Goal: Task Accomplishment & Management: Complete application form

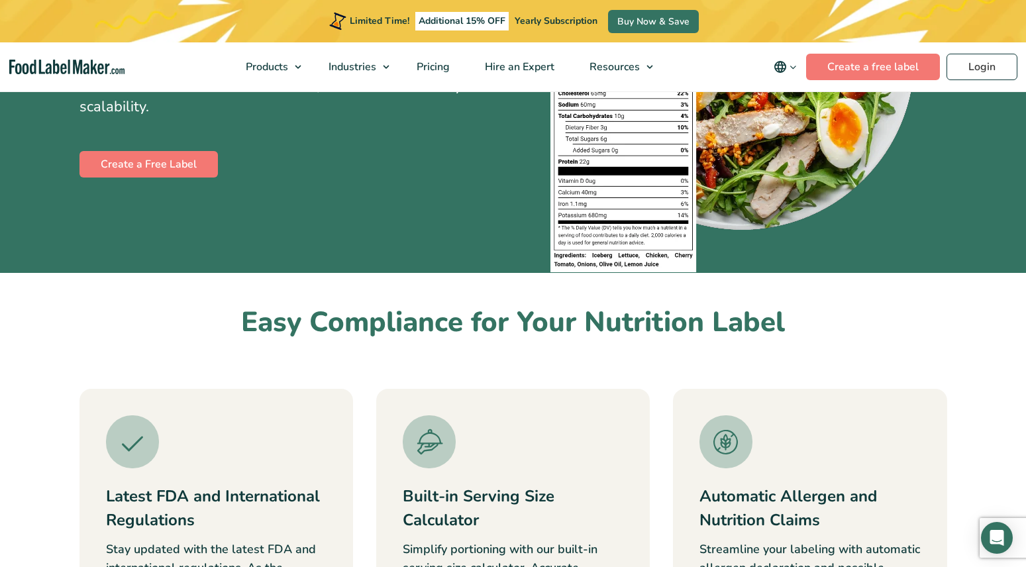
scroll to position [254, 0]
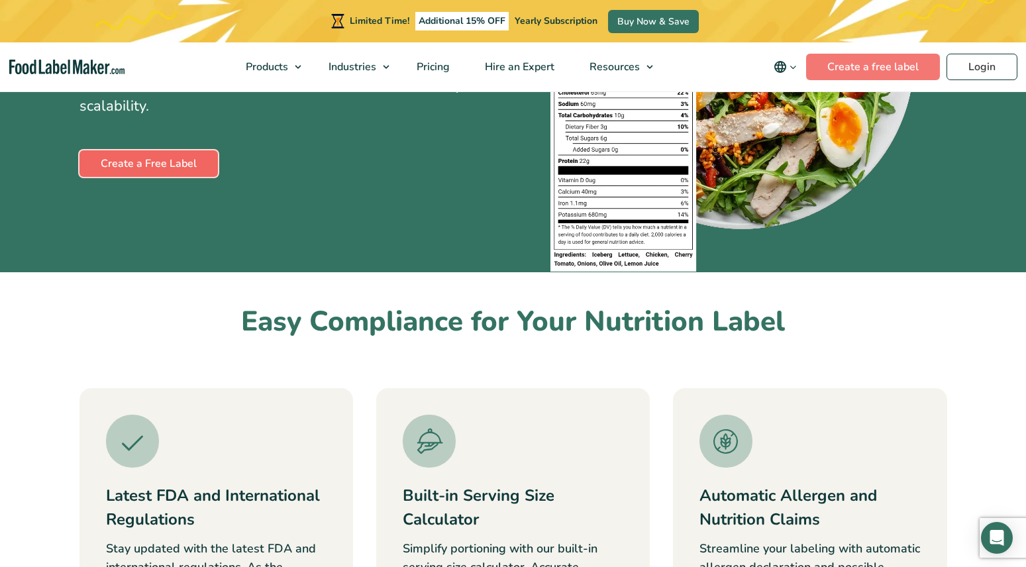
click at [130, 165] on link "Create a Free Label" at bounding box center [149, 163] width 138 height 27
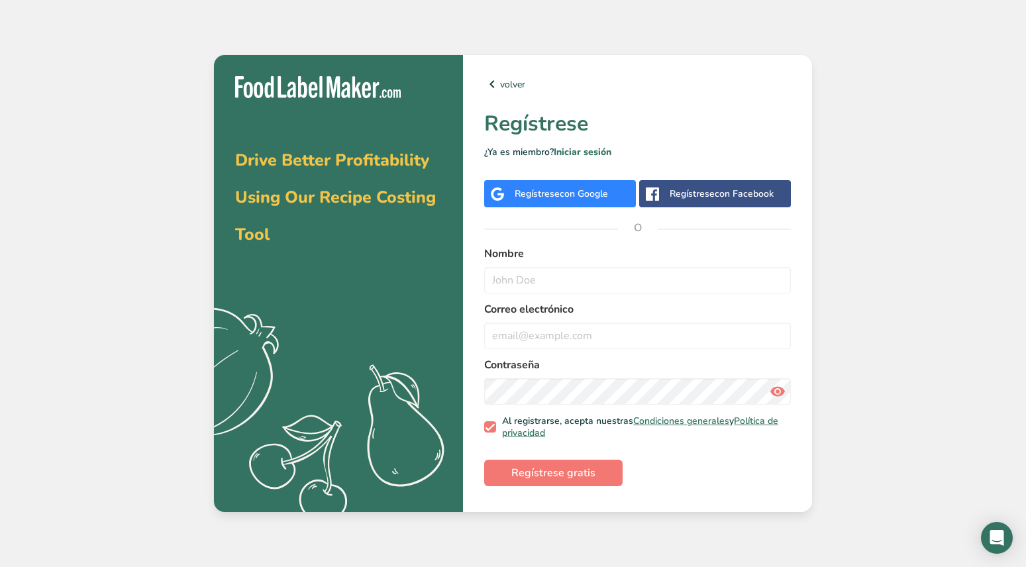
click at [565, 195] on span "con Google" at bounding box center [584, 194] width 48 height 13
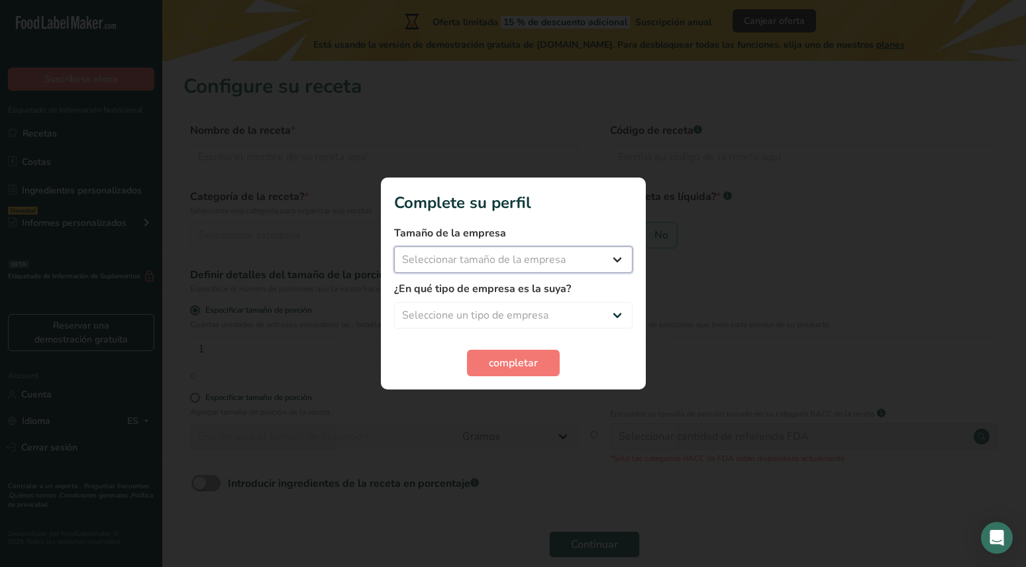
click at [618, 258] on select "Seleccionar tamaño de la empresa Menos de 10 empleados De 10 a 50 empleados De …" at bounding box center [513, 259] width 239 height 27
select select "2"
click at [394, 246] on select "Seleccionar tamaño de la empresa Menos de 10 empleados De 10 a 50 empleados De …" at bounding box center [513, 259] width 239 height 27
click at [616, 317] on select "Seleccione un tipo de empresa Fabricante de alimentos envasados Restaurante y c…" at bounding box center [513, 315] width 239 height 27
select select "5"
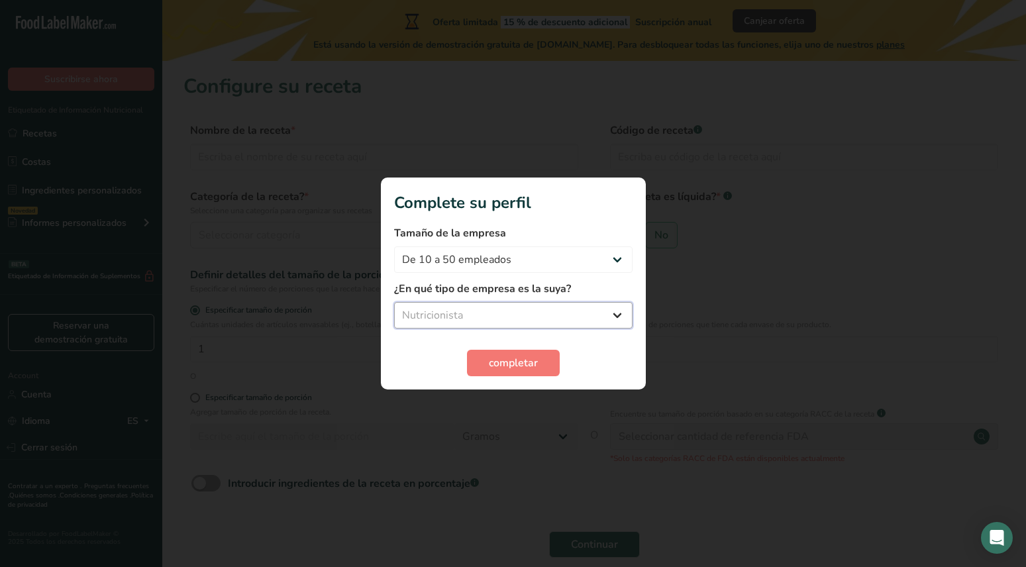
click at [394, 302] on select "Seleccione un tipo de empresa Fabricante de alimentos envasados Restaurante y c…" at bounding box center [513, 315] width 239 height 27
click at [496, 364] on span "completar" at bounding box center [513, 363] width 49 height 16
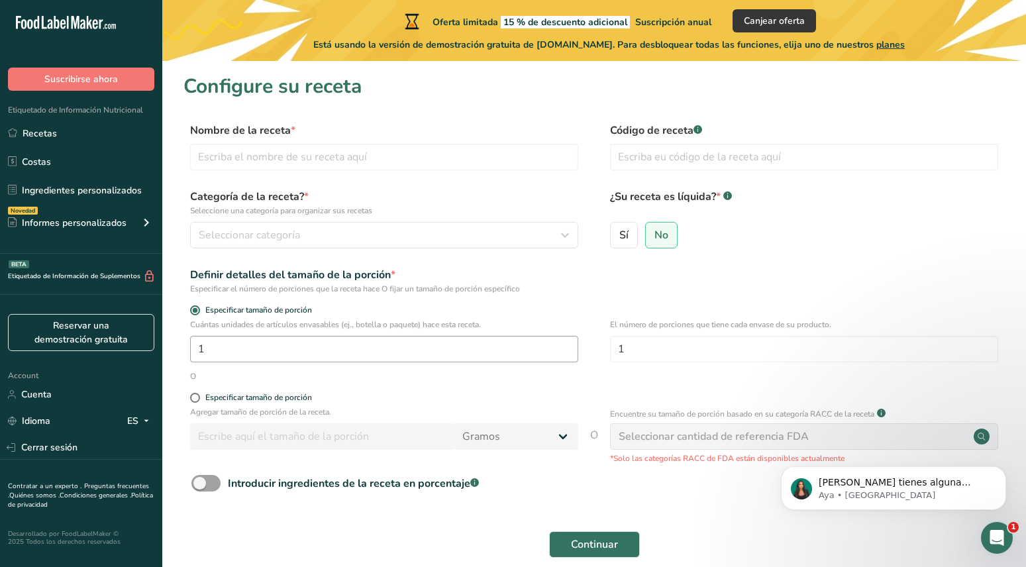
scroll to position [27, 0]
